Goal: Task Accomplishment & Management: Complete application form

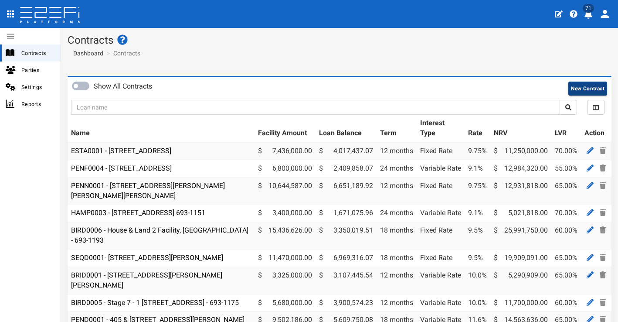
click at [581, 84] on button "New Contract" at bounding box center [588, 89] width 39 height 14
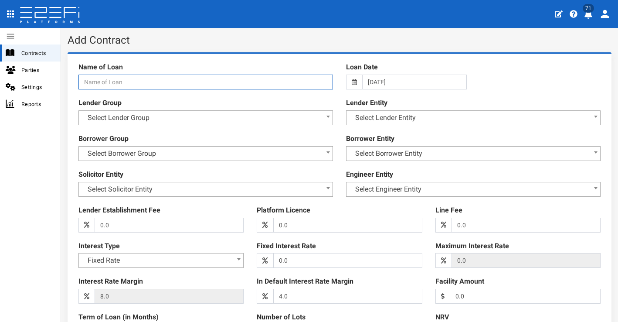
paste input "BIH3 House Build T1 The Botanic Highfields"
type input "BIH3 House Build T1 The Botanic Highfields"
click at [219, 113] on span "Select Lender Group" at bounding box center [205, 118] width 243 height 12
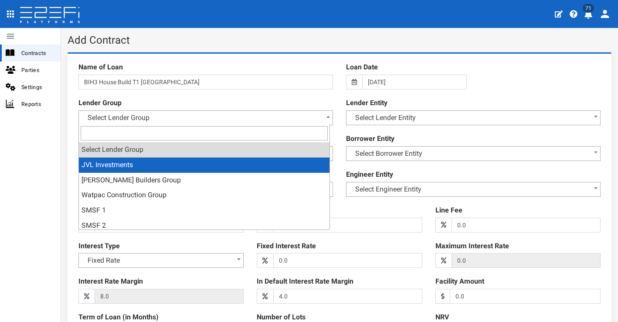
select select "2"
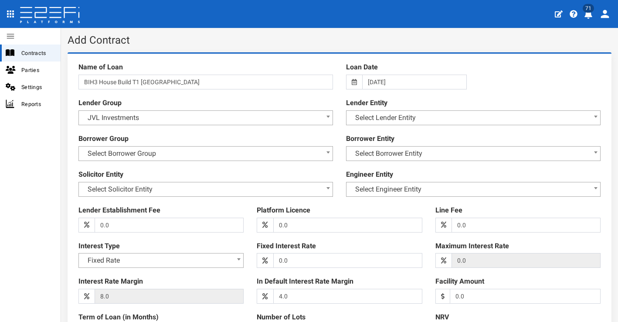
click at [383, 115] on span "Select Lender Entity" at bounding box center [473, 118] width 243 height 12
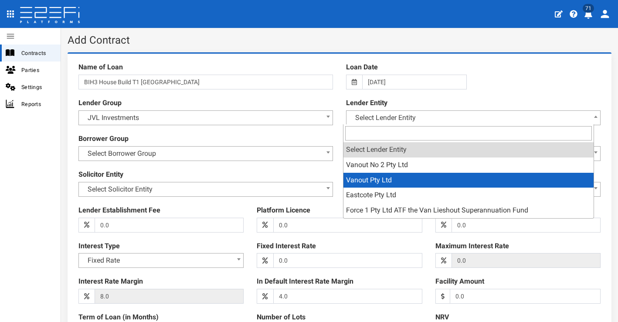
select select "4"
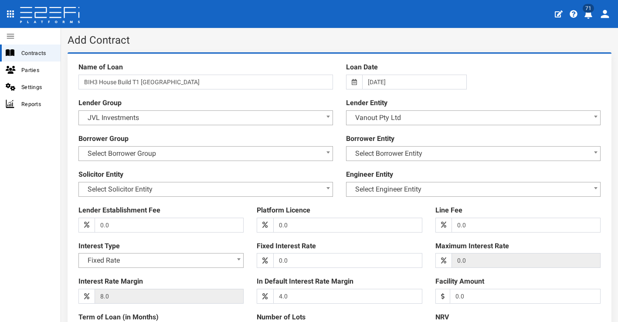
click at [298, 148] on span "Select Borrower Group" at bounding box center [205, 153] width 243 height 12
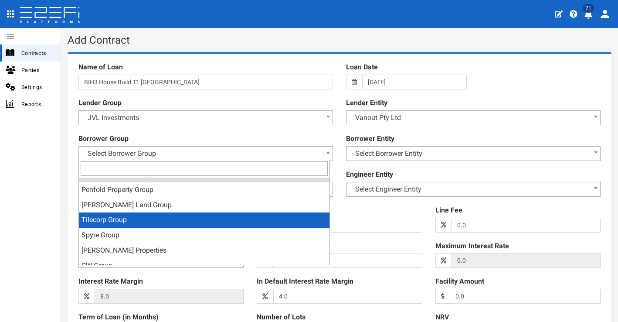
scroll to position [17, 0]
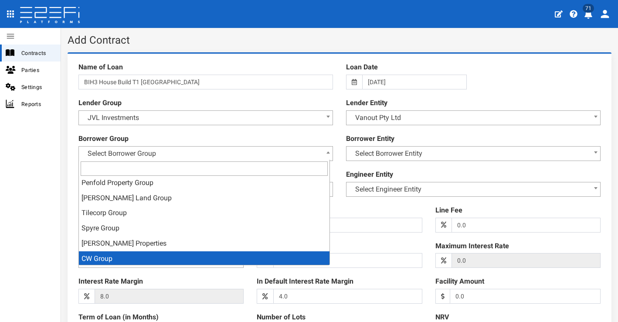
select select "31"
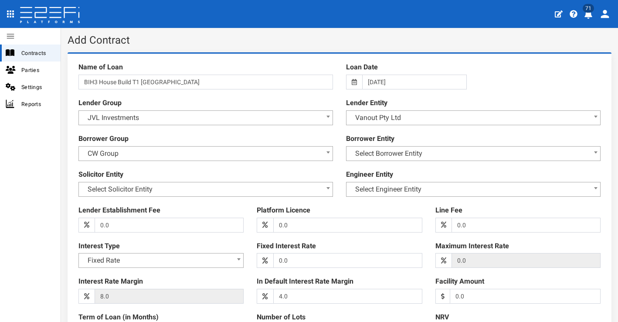
click at [396, 150] on span "Select Borrower Entity" at bounding box center [473, 153] width 243 height 12
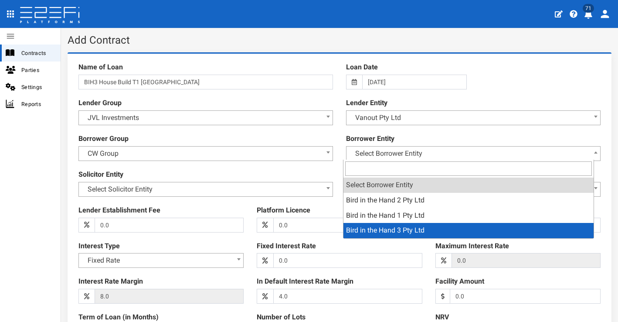
select select "74"
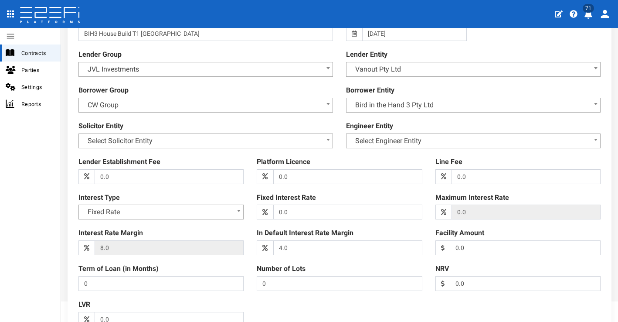
scroll to position [50, 0]
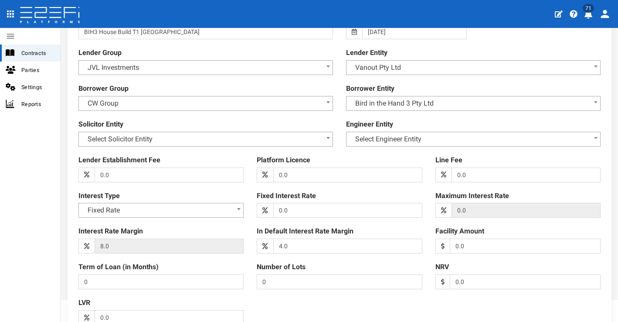
click at [244, 136] on span "Select Solicitor Entity" at bounding box center [205, 139] width 243 height 12
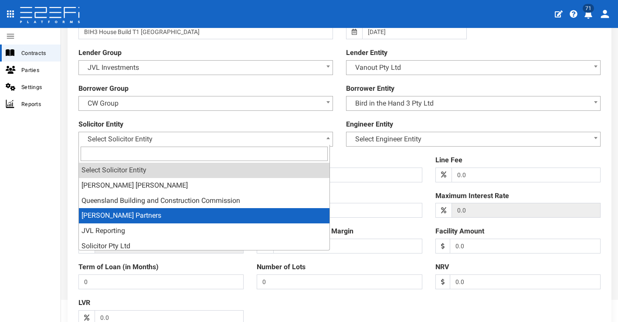
select select "45"
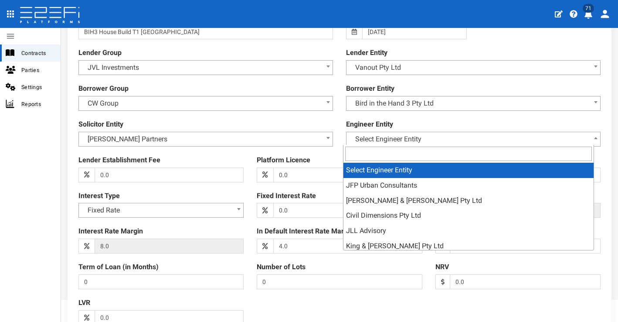
click at [435, 133] on span "Select Engineer Entity" at bounding box center [473, 139] width 243 height 12
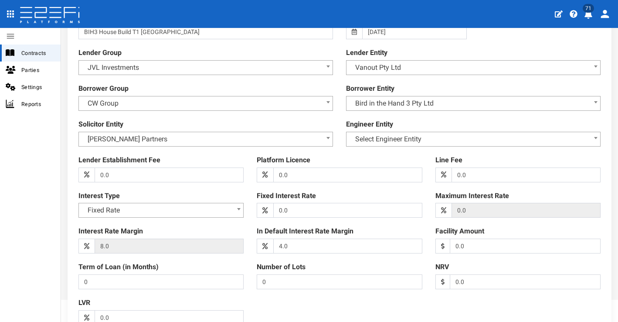
click at [435, 133] on span "Select Engineer Entity" at bounding box center [473, 139] width 243 height 12
click at [327, 155] on div "Platform Licence 0.0 (warning)" at bounding box center [339, 168] width 178 height 27
click at [299, 208] on input "0.0" at bounding box center [347, 210] width 149 height 15
drag, startPoint x: 304, startPoint y: 207, endPoint x: 256, endPoint y: 206, distance: 48.0
click at [257, 206] on div "0.0 (warning)" at bounding box center [339, 210] width 165 height 15
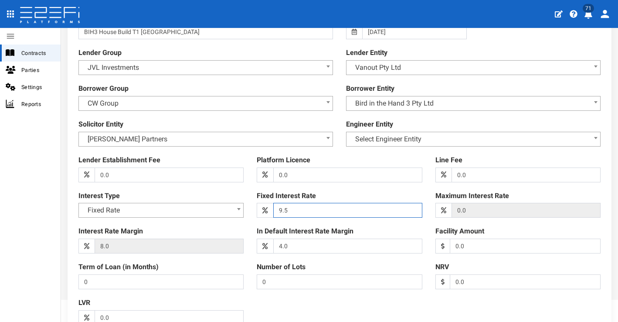
type input "9.5"
click at [248, 222] on div at bounding box center [340, 168] width 536 height 321
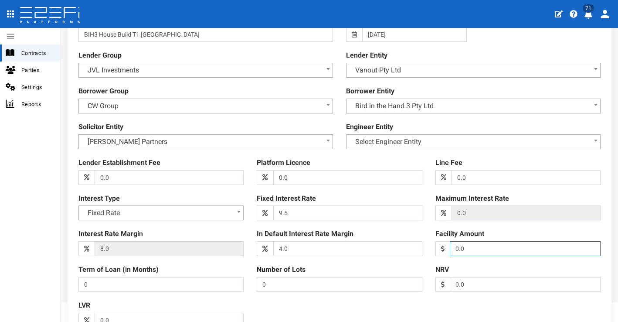
drag, startPoint x: 460, startPoint y: 246, endPoint x: 421, endPoint y: 246, distance: 39.2
click at [421, 246] on div "Lender Establishment Fee 0.0 (warning) Platform Licence 0.0 (warning) Line Fee …" at bounding box center [340, 170] width 536 height 321
type input "13750000"
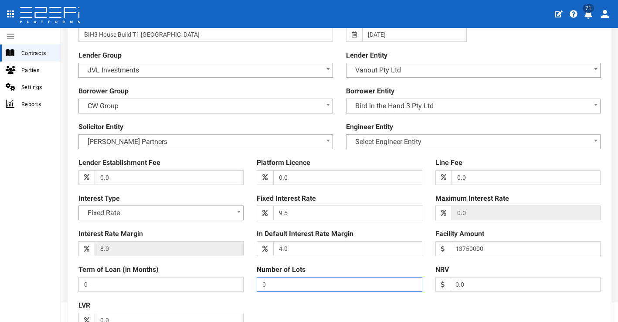
drag, startPoint x: 396, startPoint y: 280, endPoint x: 398, endPoint y: 276, distance: 4.6
click at [396, 280] on input "0" at bounding box center [339, 284] width 165 height 15
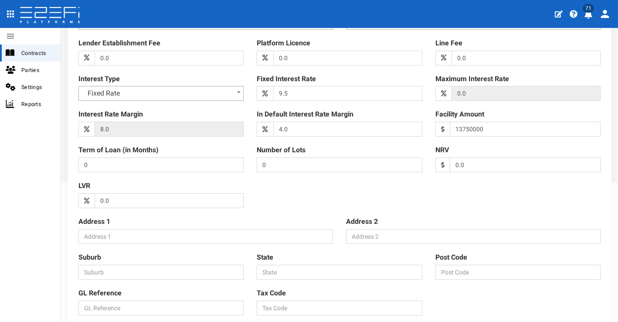
scroll to position [149, 0]
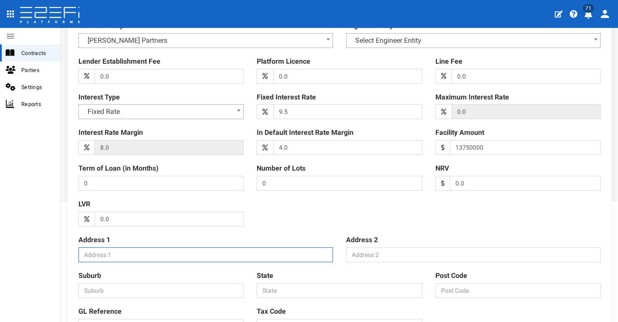
paste input "Corner Browne and Highfields Roads, RIGHFIELDS QLD 4352"
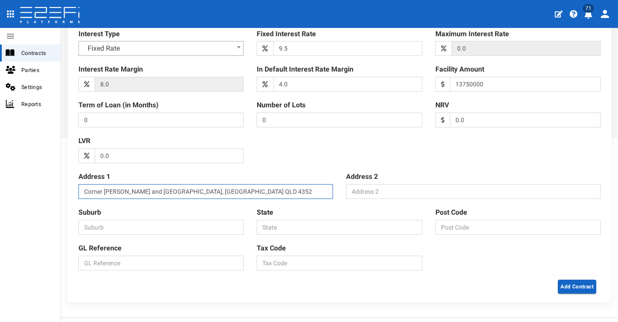
scroll to position [226, 0]
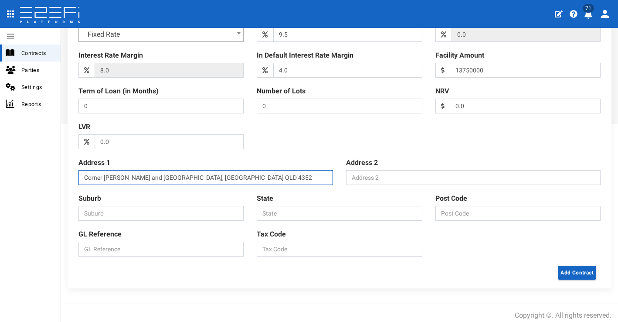
type input "Corner Browne and Highfields Roads, RIGHFIELDS QLD 4352"
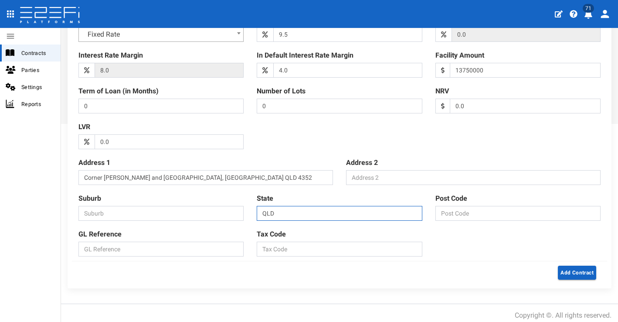
type input "QLD"
type input "4352"
click at [135, 210] on input "Suburb" at bounding box center [160, 213] width 165 height 15
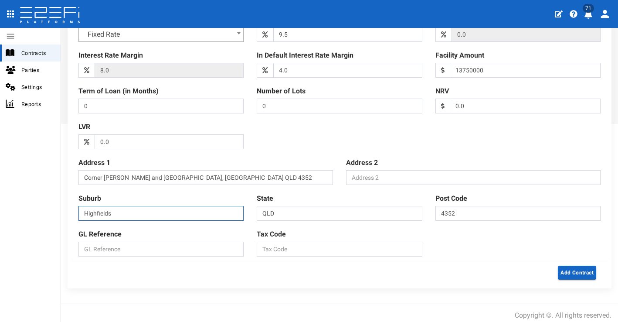
type input "Highfields"
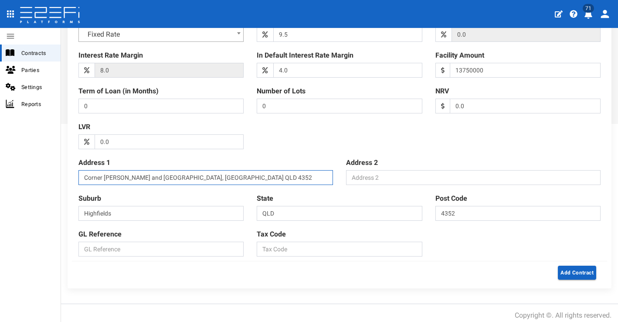
drag, startPoint x: 259, startPoint y: 173, endPoint x: 188, endPoint y: 175, distance: 72.0
click at [188, 175] on input "Corner Browne and Highfields Roads, RIGHFIELDS QLD 4352" at bounding box center [205, 177] width 255 height 15
type input "Corner Browne and Highfields Roads"
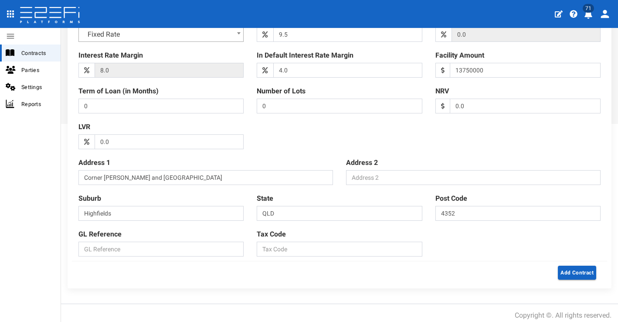
click at [180, 189] on div "Suburb Highfields" at bounding box center [161, 207] width 178 height 36
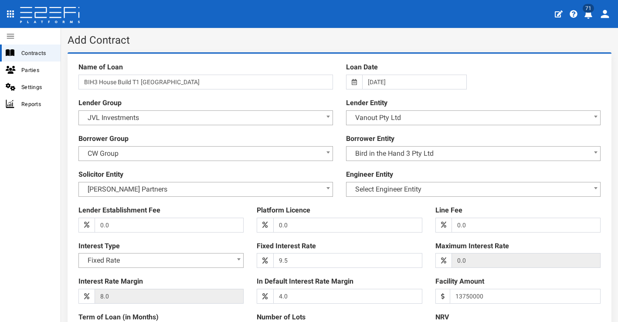
scroll to position [0, 0]
click at [84, 82] on input "BIH3 House Build T1 The Botanic Highfields" at bounding box center [205, 82] width 255 height 15
paste input "BIRD0007"
type input "BIRD0007 - BIH3 House Build T1 The Botanic Highfields"
click at [349, 205] on div "Platform Licence 0.0 (warning)" at bounding box center [339, 218] width 178 height 27
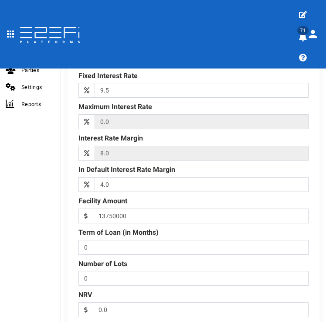
scroll to position [383, 0]
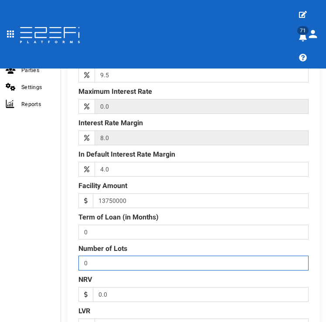
click at [149, 260] on input "0" at bounding box center [193, 263] width 230 height 15
type input "31"
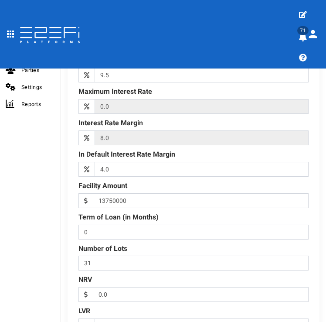
click at [66, 275] on div "Name of Loan BIRD0007 - BIH3 House Build T1 The Botanic Highfields Loan Date 18…" at bounding box center [193, 131] width 265 height 924
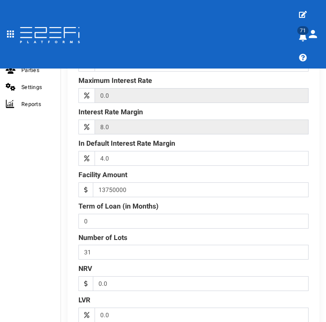
scroll to position [410, 0]
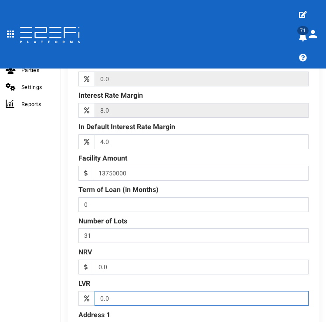
drag, startPoint x: 124, startPoint y: 295, endPoint x: 88, endPoint y: 291, distance: 36.0
click at [88, 291] on div "0.0 (warning)" at bounding box center [193, 298] width 230 height 15
type input "70"
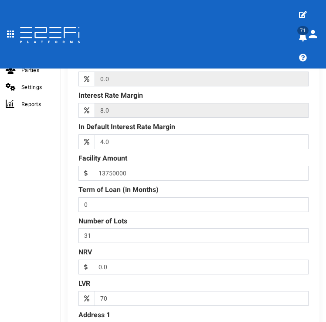
click at [63, 272] on div "Name of Loan BIRD0007 - BIH3 House Build T1 The Botanic Highfields Loan Date 18…" at bounding box center [193, 104] width 265 height 924
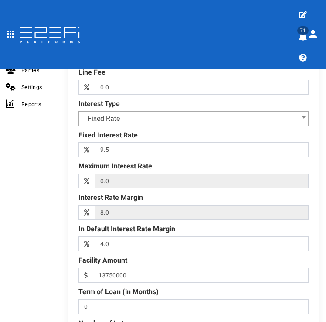
scroll to position [392, 0]
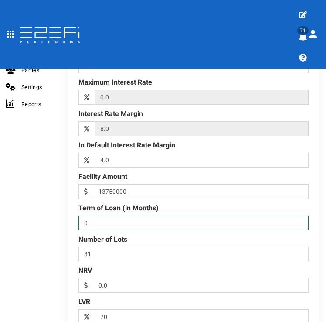
drag, startPoint x: 101, startPoint y: 215, endPoint x: 72, endPoint y: 216, distance: 28.8
click at [72, 216] on div "Term of Loan (in Months) 0 (warning)" at bounding box center [193, 216] width 243 height 27
type input "12"
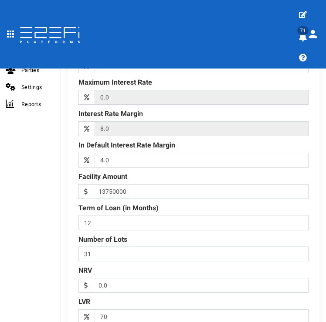
click at [194, 235] on div "Number of Lots 31 (warning)" at bounding box center [193, 248] width 243 height 27
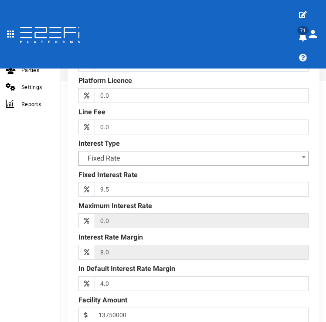
scroll to position [212, 0]
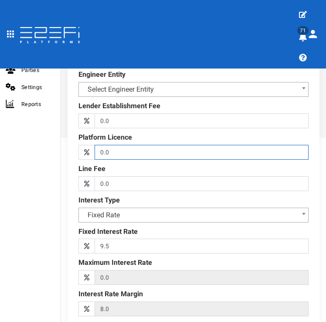
click at [102, 146] on input "0.0" at bounding box center [202, 152] width 214 height 15
click at [167, 149] on input "1.0" at bounding box center [202, 152] width 214 height 15
type input "1.0"
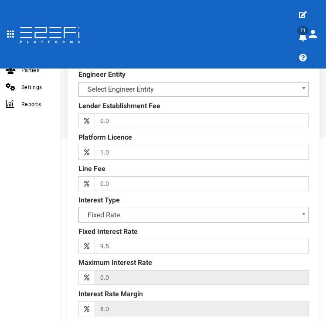
click at [229, 164] on div "Line Fee 0.0 (warning)" at bounding box center [193, 177] width 243 height 27
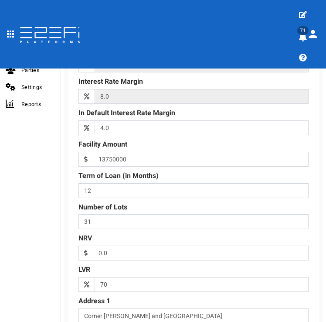
scroll to position [426, 0]
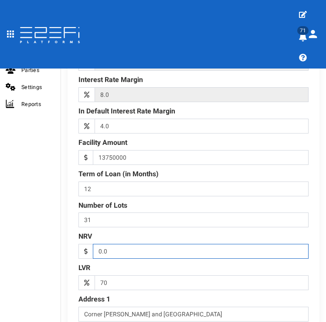
drag, startPoint x: 138, startPoint y: 240, endPoint x: 79, endPoint y: 242, distance: 58.9
click at [84, 244] on div "0.0 (warning)" at bounding box center [193, 251] width 230 height 15
type input "19938952"
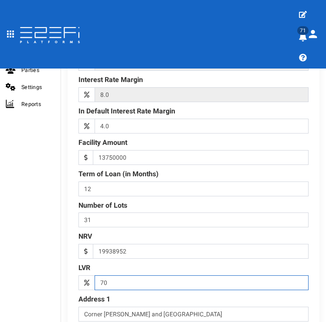
click at [230, 275] on input "70" at bounding box center [202, 282] width 214 height 15
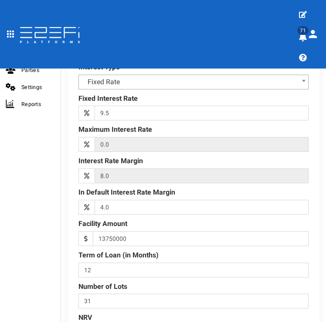
scroll to position [186, 0]
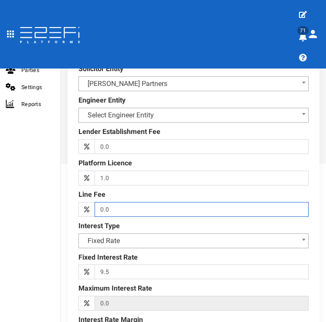
click at [103, 208] on input "0.0" at bounding box center [202, 209] width 214 height 15
type input "1.0"
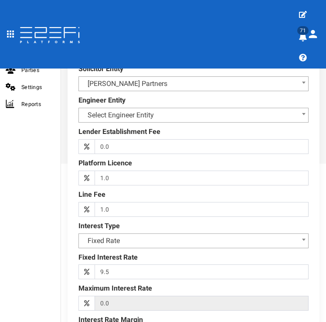
drag, startPoint x: 61, startPoint y: 207, endPoint x: 69, endPoint y: 207, distance: 7.4
click at [61, 207] on div "Name of Loan BIRD0007 - BIH3 House Build T1 The Botanic Highfields Loan Date 18…" at bounding box center [193, 328] width 265 height 924
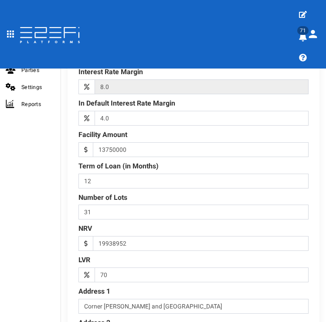
scroll to position [489, 0]
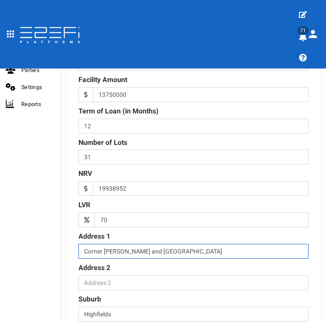
drag, startPoint x: 194, startPoint y: 242, endPoint x: 78, endPoint y: 246, distance: 116.5
click at [78, 246] on div "Address 1 Corner Browne and Highfields Roads" at bounding box center [193, 245] width 243 height 27
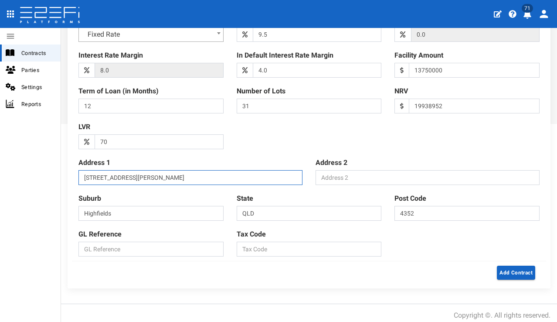
scroll to position [0, 0]
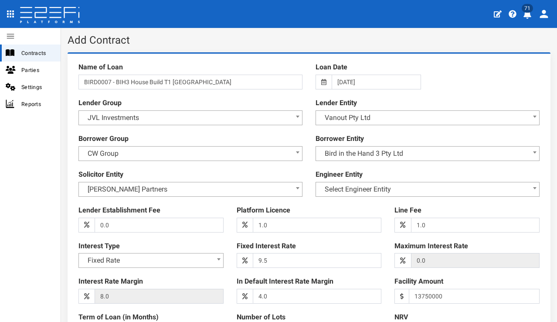
type input "2 Browne Road"
click at [367, 80] on input "18-08-2025" at bounding box center [376, 82] width 89 height 15
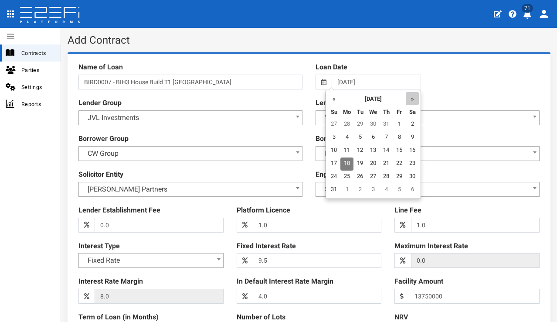
click at [414, 100] on th "»" at bounding box center [412, 98] width 13 height 13
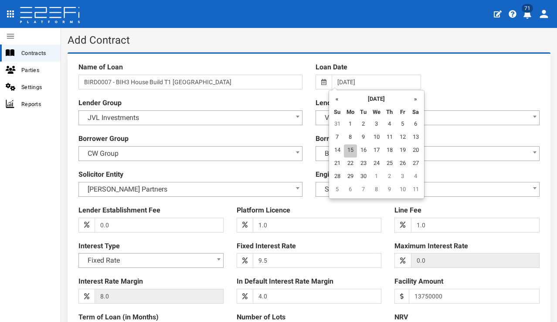
click at [353, 146] on td "15" at bounding box center [350, 150] width 13 height 13
type input "15-09-2025"
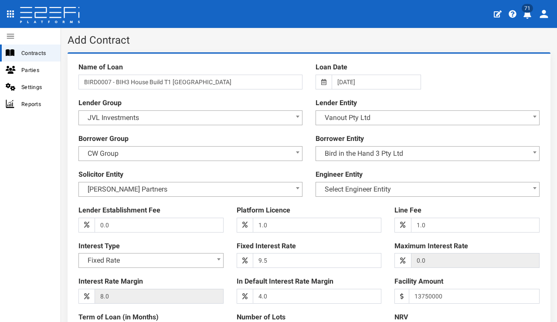
click at [453, 77] on div at bounding box center [309, 218] width 474 height 321
click at [276, 222] on input "1.0" at bounding box center [317, 225] width 129 height 15
type input "1.1"
click at [378, 233] on div at bounding box center [309, 218] width 474 height 321
drag, startPoint x: 402, startPoint y: 223, endPoint x: 392, endPoint y: 223, distance: 10.5
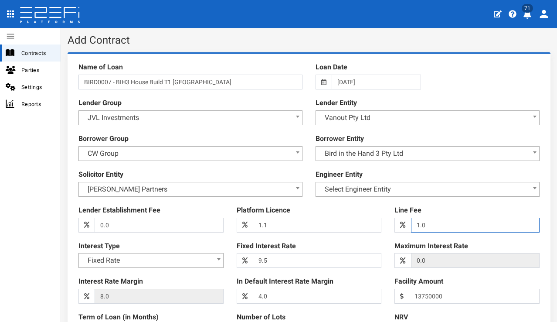
click at [395, 223] on div "1.0 (warning)" at bounding box center [467, 225] width 145 height 15
type input "0"
click at [377, 208] on div "Platform Licence 1.1 (warning)" at bounding box center [309, 218] width 158 height 27
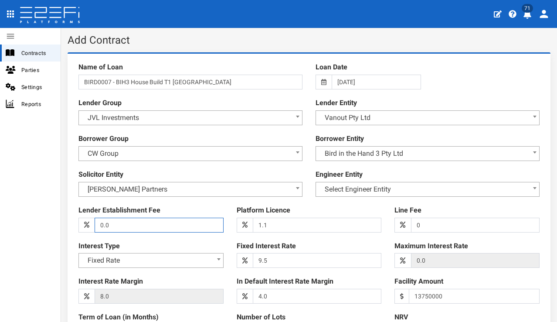
drag, startPoint x: 103, startPoint y: 223, endPoint x: 160, endPoint y: 207, distance: 58.9
click at [103, 223] on input "0.0" at bounding box center [159, 225] width 129 height 15
type input "1.0"
click at [207, 238] on div at bounding box center [309, 218] width 474 height 321
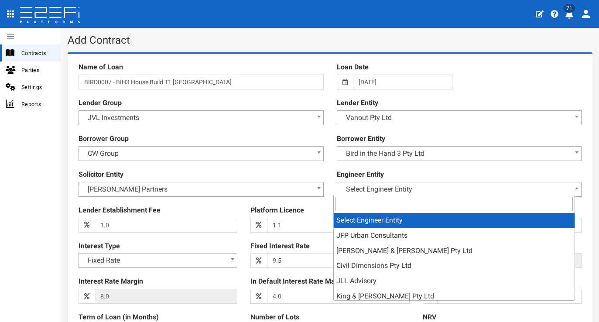
click at [556, 189] on span "Select Engineer Entity" at bounding box center [459, 189] width 234 height 12
click at [579, 205] on div "Line Fee 0 (warning)" at bounding box center [502, 218] width 172 height 27
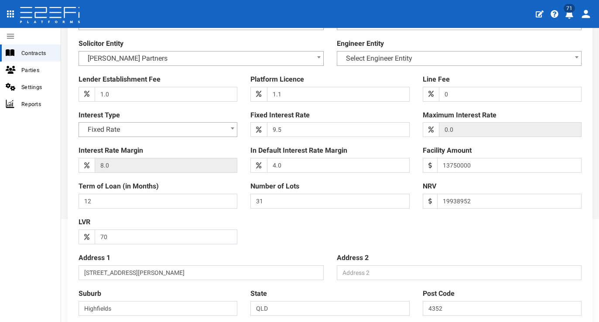
scroll to position [226, 0]
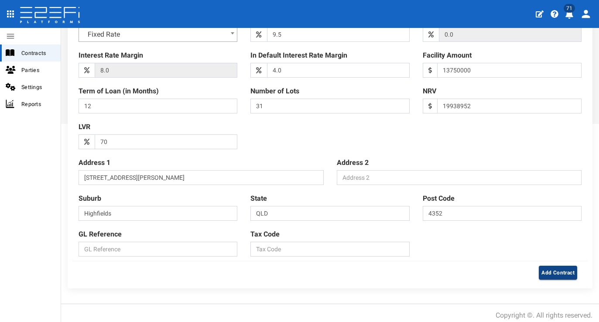
click at [545, 273] on button "Add Contract" at bounding box center [558, 273] width 38 height 14
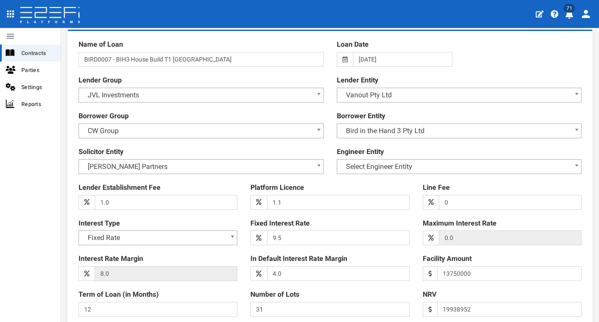
click at [517, 165] on span "Select Engineer Entity" at bounding box center [459, 166] width 234 height 12
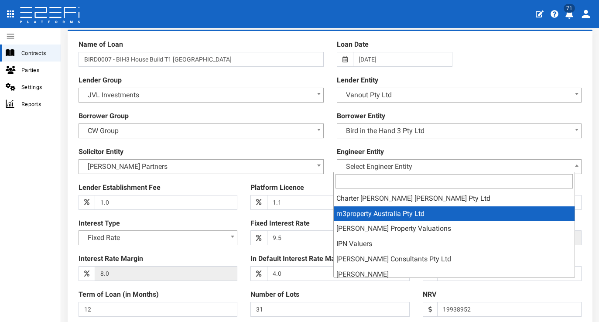
scroll to position [0, 0]
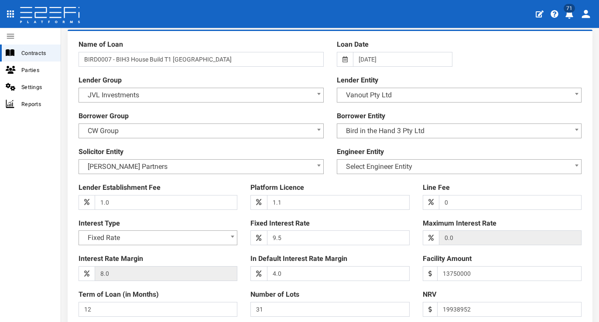
click at [579, 214] on div at bounding box center [330, 195] width 516 height 321
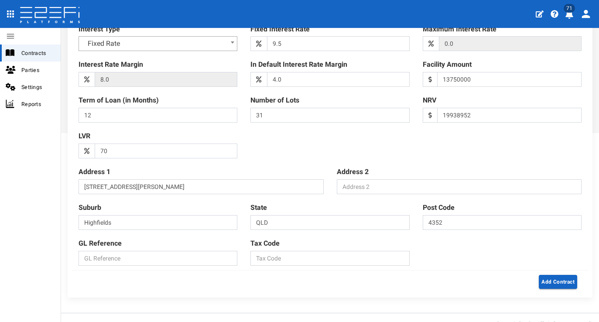
scroll to position [192, 0]
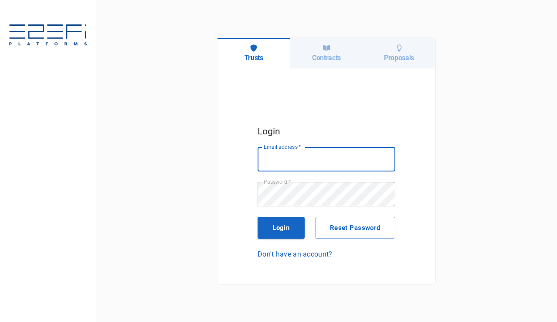
click at [339, 52] on div "Contracts" at bounding box center [326, 53] width 73 height 31
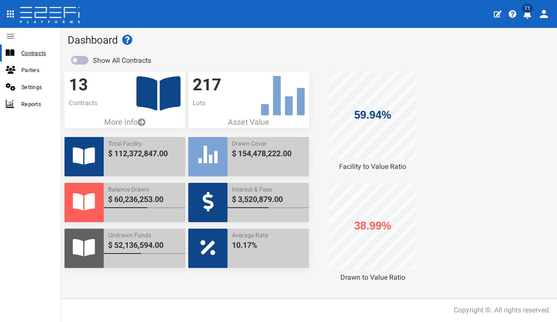
click at [34, 57] on span "Contracts" at bounding box center [37, 53] width 32 height 10
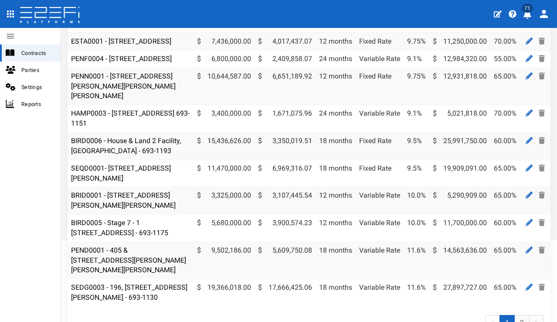
scroll to position [124, 0]
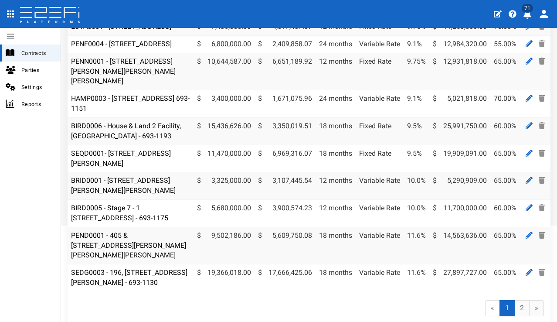
click at [157, 211] on link "BIRD0005 - Stage 7 - 1 [STREET_ADDRESS] - 693-1175" at bounding box center [119, 213] width 97 height 18
